Goal: Task Accomplishment & Management: Manage account settings

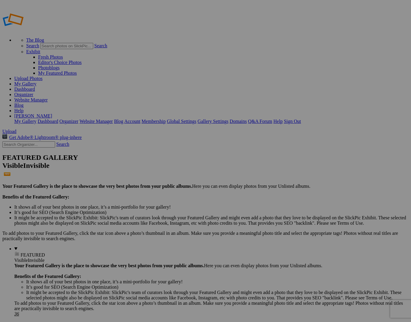
type input "Album-2025-07-21-1456"
